Goal: Navigation & Orientation: Find specific page/section

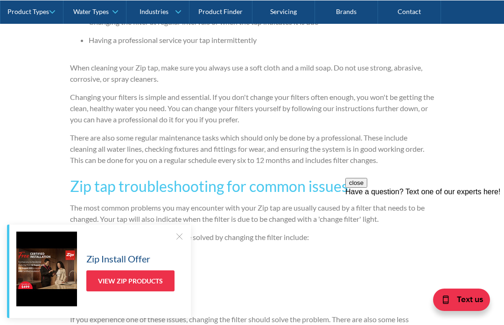
scroll to position [746, 0]
click at [174, 241] on div at bounding box center [178, 235] width 9 height 9
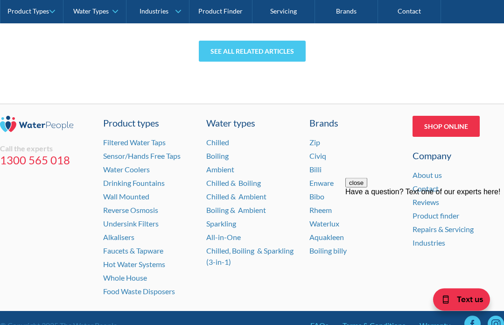
scroll to position [2284, 0]
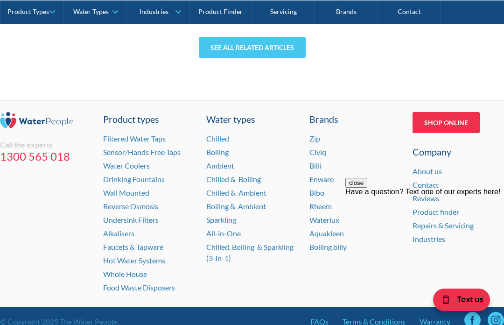
click at [464, 195] on div "close Have a question? Text one of our experts here!" at bounding box center [424, 234] width 159 height 112
click at [446, 194] on div "close Have a question? Text one of our experts here!" at bounding box center [424, 234] width 159 height 112
click at [430, 195] on div "close Have a question? Text one of our experts here!" at bounding box center [424, 234] width 159 height 112
click at [453, 196] on div "close Have a question? Text one of our experts here!" at bounding box center [424, 234] width 159 height 112
click at [439, 195] on div "close Have a question? Text one of our experts here!" at bounding box center [424, 234] width 159 height 112
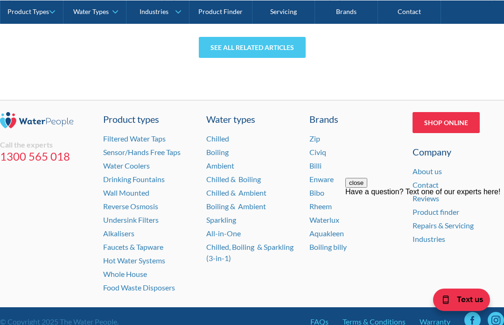
click at [451, 121] on link "Shop Online" at bounding box center [445, 122] width 67 height 21
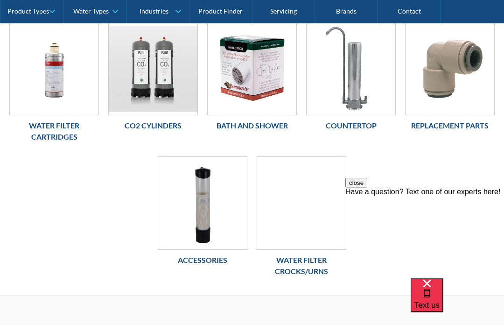
scroll to position [226, 0]
click at [449, 123] on h6 "Replacement Parts" at bounding box center [450, 125] width 90 height 11
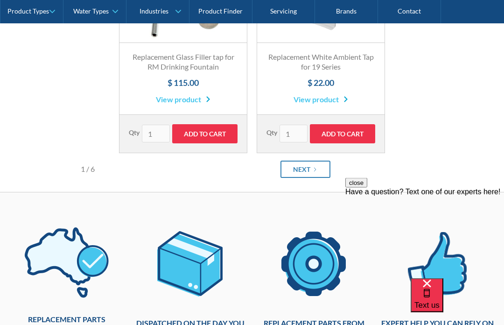
scroll to position [514, 0]
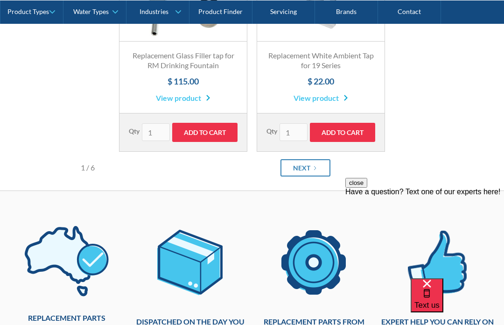
click at [306, 173] on div "Next" at bounding box center [301, 168] width 17 height 10
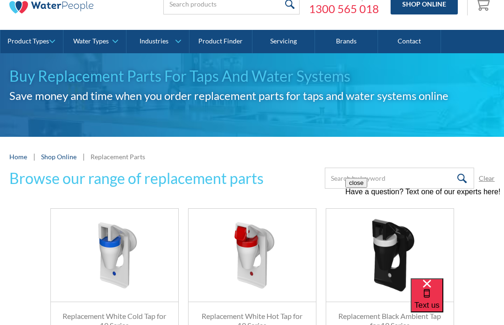
scroll to position [0, 0]
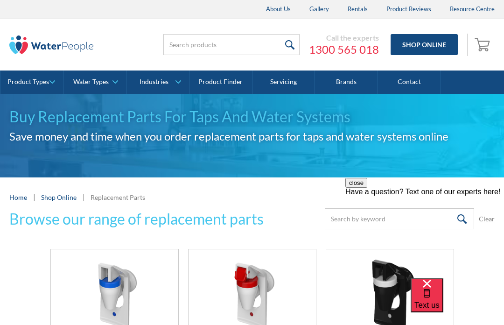
click at [113, 78] on link "Water Types" at bounding box center [94, 81] width 63 height 23
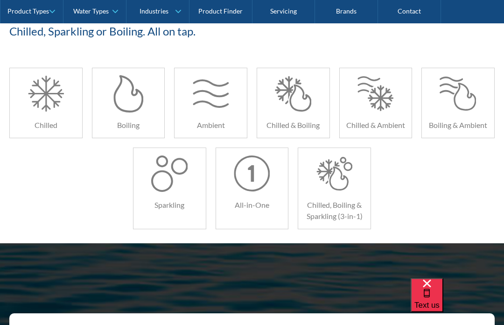
scroll to position [186, 0]
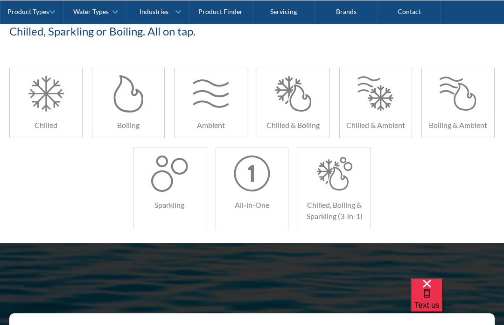
click at [52, 109] on div at bounding box center [46, 93] width 36 height 37
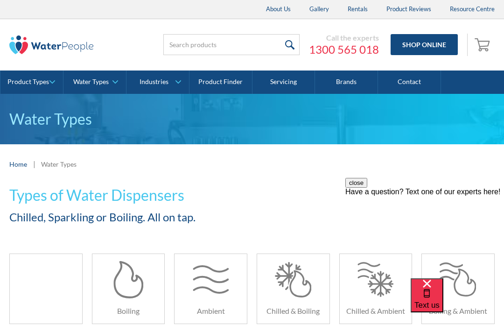
scroll to position [218, 0]
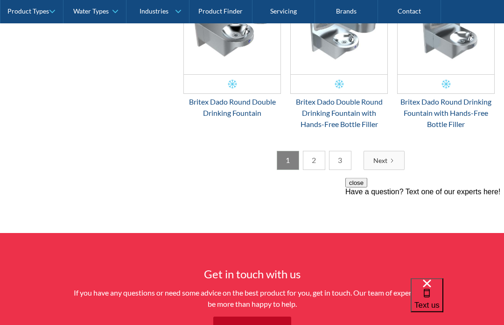
click at [314, 166] on link "2" at bounding box center [314, 160] width 22 height 19
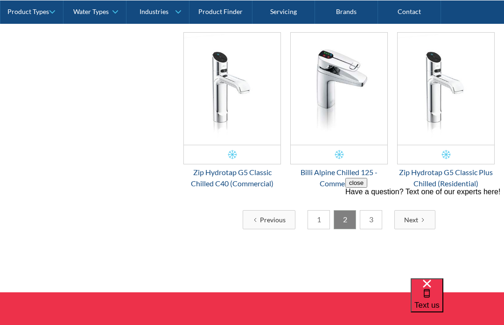
scroll to position [1481, 0]
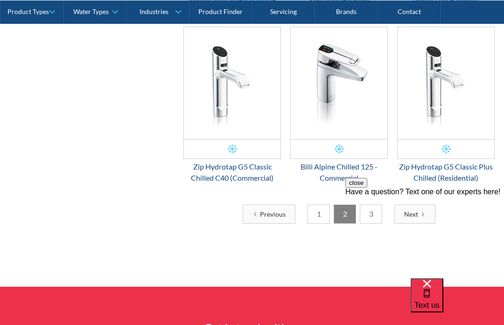
click at [373, 204] on link "3" at bounding box center [371, 213] width 22 height 19
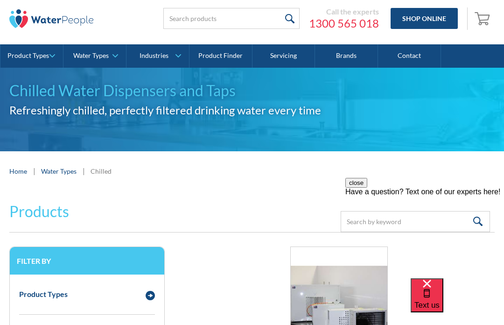
scroll to position [0, 0]
